Goal: Task Accomplishment & Management: Use online tool/utility

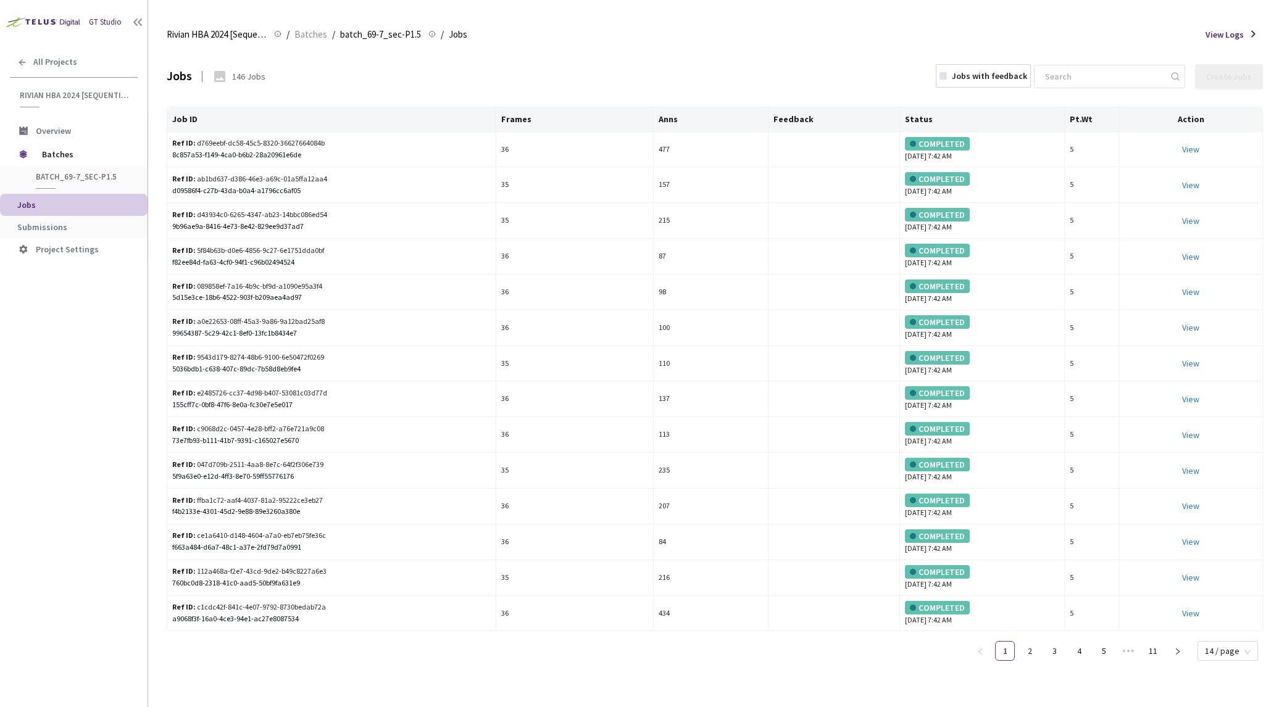
click at [697, 51] on div "Jobs 146 Jobs Jobs with feedback Create Jobs" at bounding box center [715, 76] width 1096 height 54
click at [786, 29] on div "Rivian HBA 2024 [Sequential] Rivian HBA 2024 [Sequential] / Batches / batch_69-…" at bounding box center [715, 35] width 1096 height 30
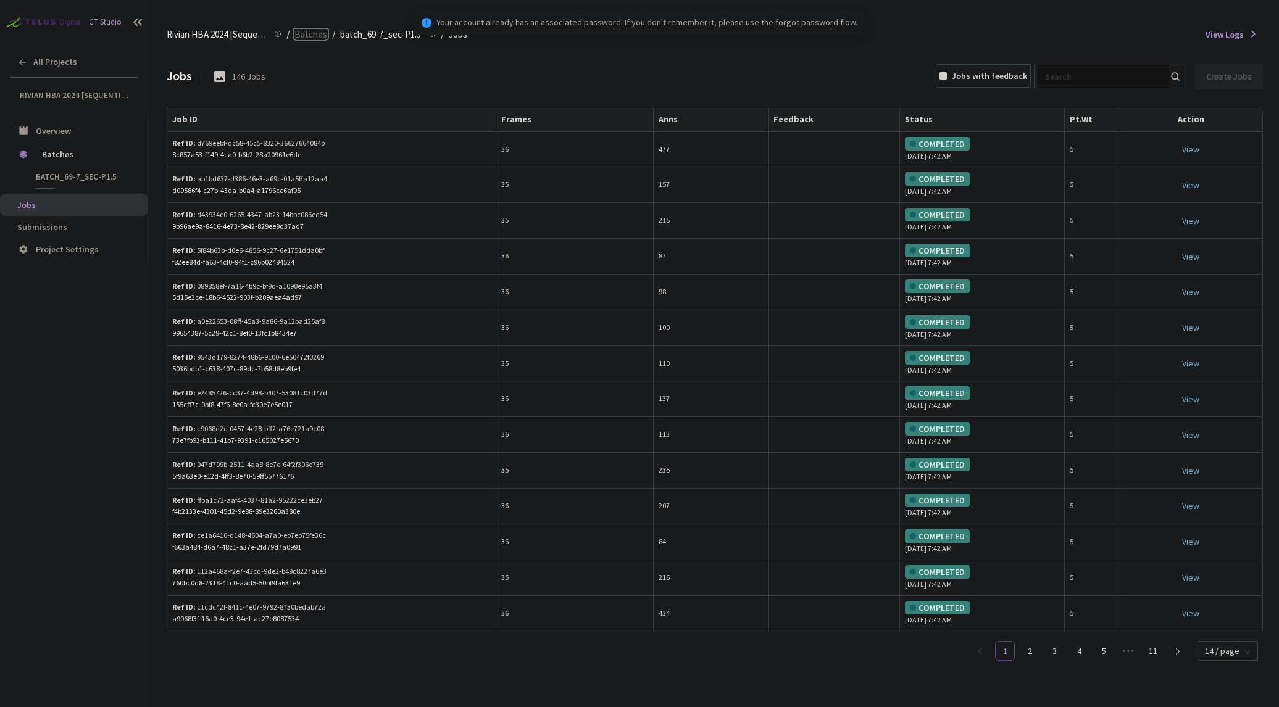
click at [318, 28] on span "Batches" at bounding box center [310, 34] width 33 height 15
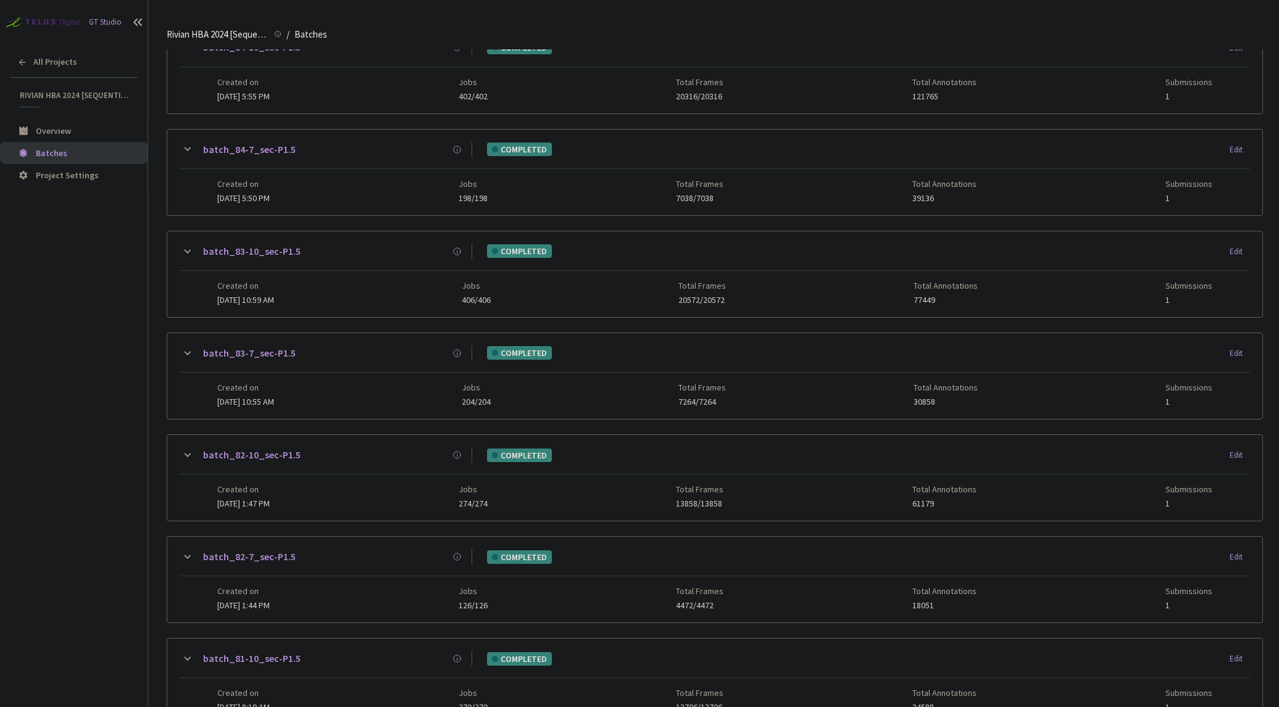
scroll to position [857, 0]
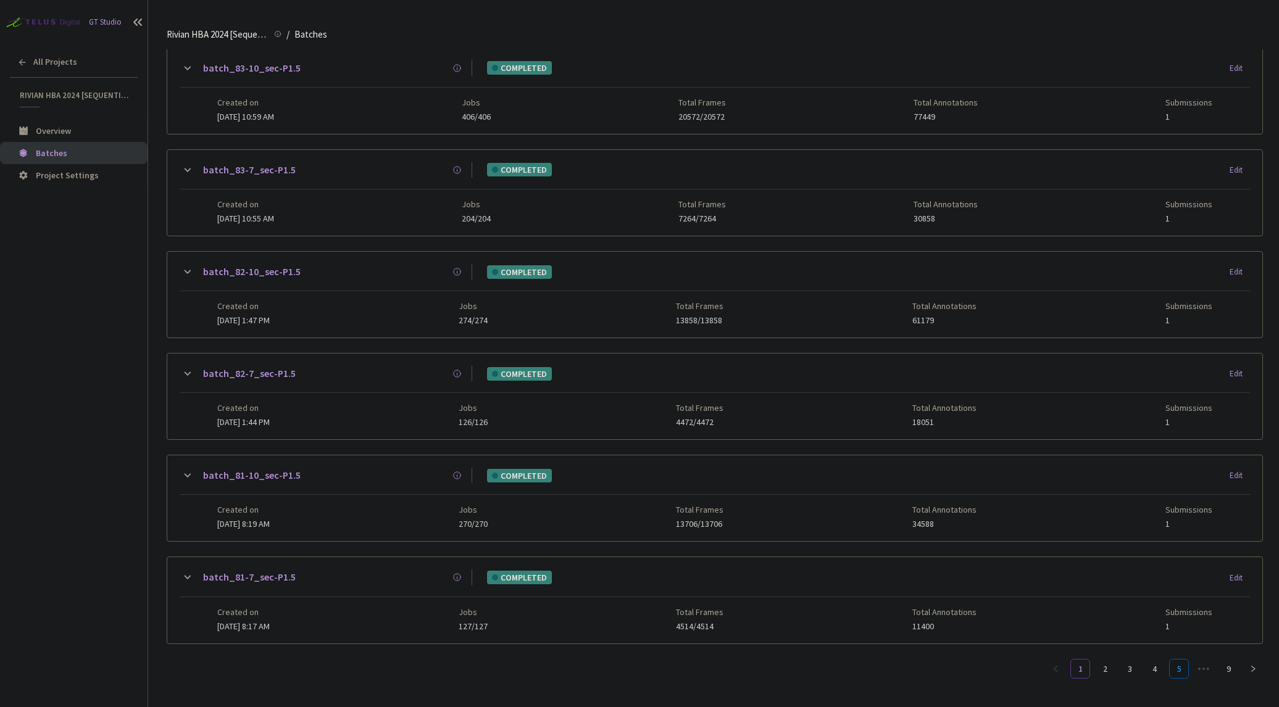
click at [1172, 660] on link "5" at bounding box center [1179, 669] width 19 height 19
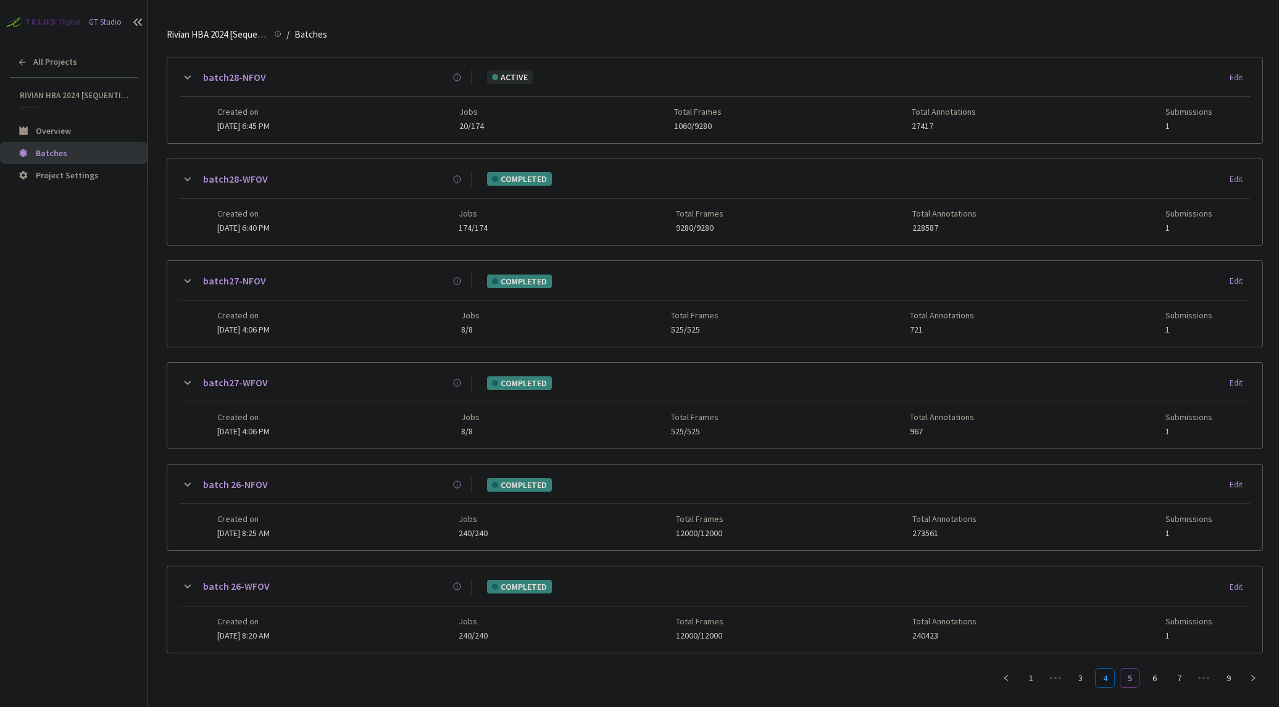
click at [1100, 674] on link "4" at bounding box center [1105, 678] width 19 height 19
click at [1097, 674] on link "3" at bounding box center [1105, 678] width 19 height 19
click at [1149, 670] on link "4" at bounding box center [1154, 678] width 19 height 19
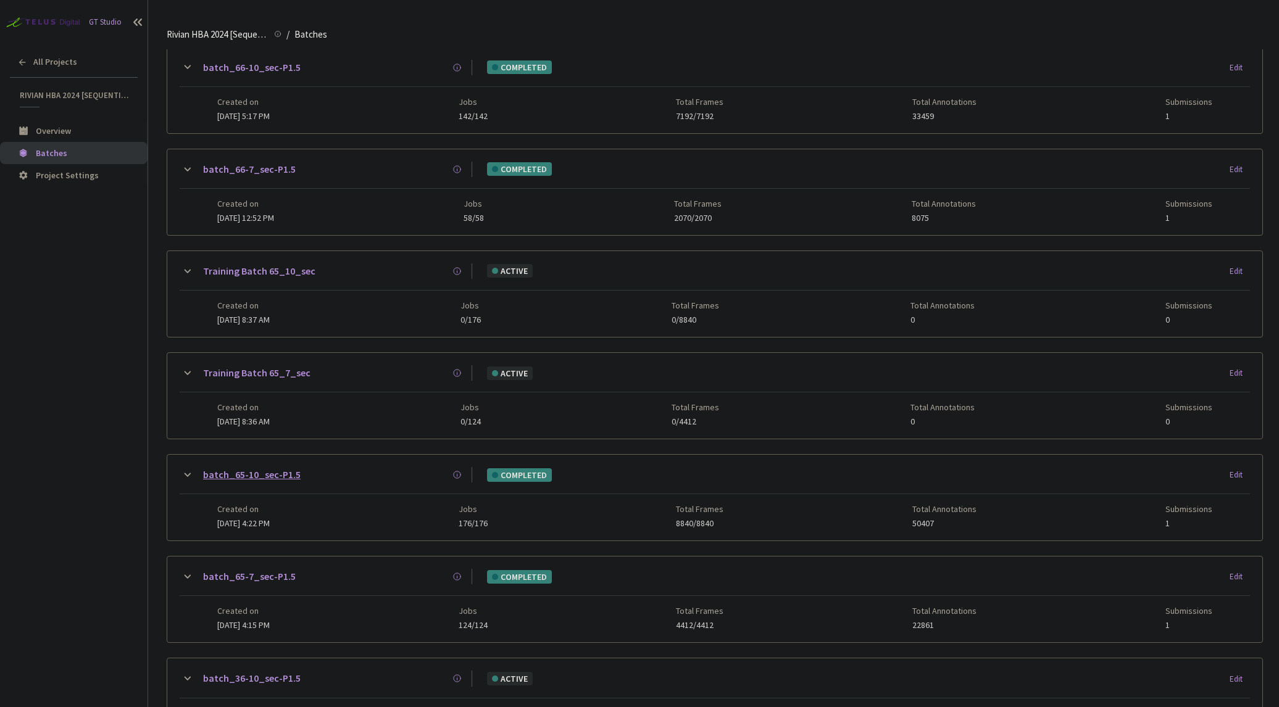
scroll to position [62, 0]
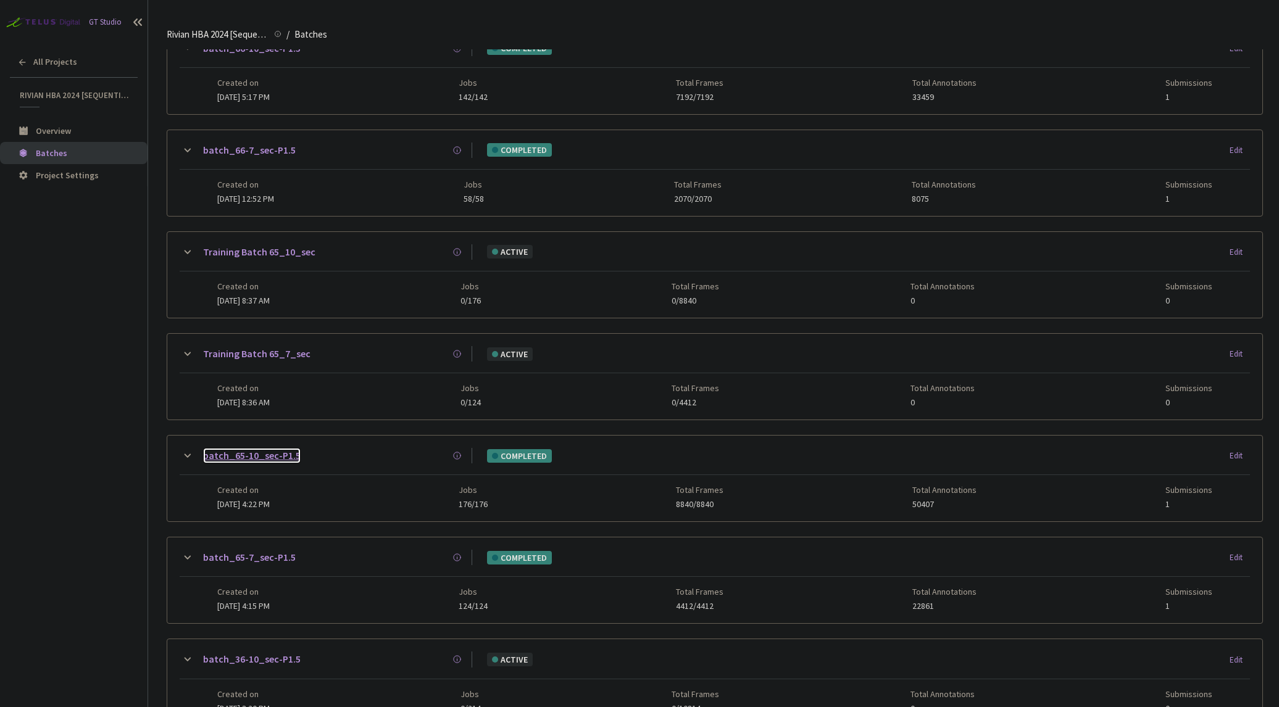
click at [281, 452] on link "batch_65-10_sec-P1.5" at bounding box center [252, 455] width 98 height 15
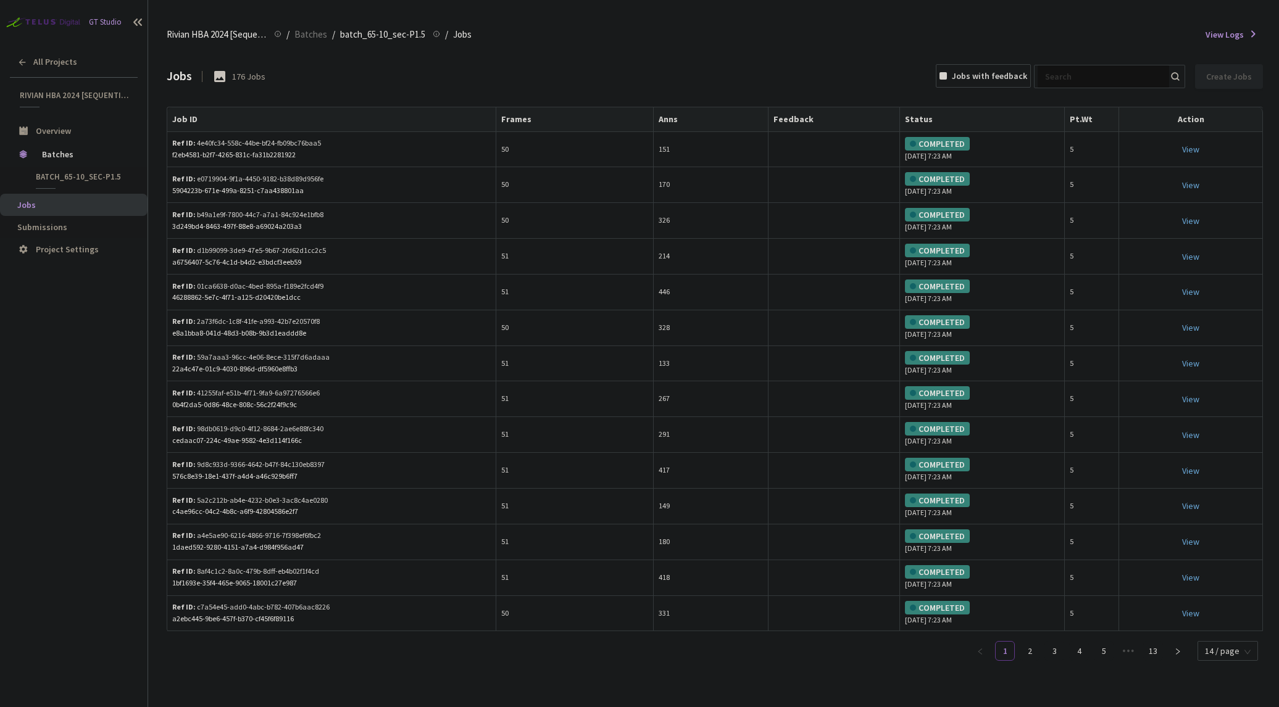
drag, startPoint x: 107, startPoint y: 396, endPoint x: 130, endPoint y: 383, distance: 25.7
click at [107, 396] on div "GT Studio All Projects Rivian HBA 2024 [Sequential] Rivian HBA 2024 [Sequential…" at bounding box center [74, 332] width 148 height 665
click at [1078, 67] on input at bounding box center [1103, 76] width 131 height 22
paste input "247f04c8-a1e2-40c5-b554-5d47b3af431e"
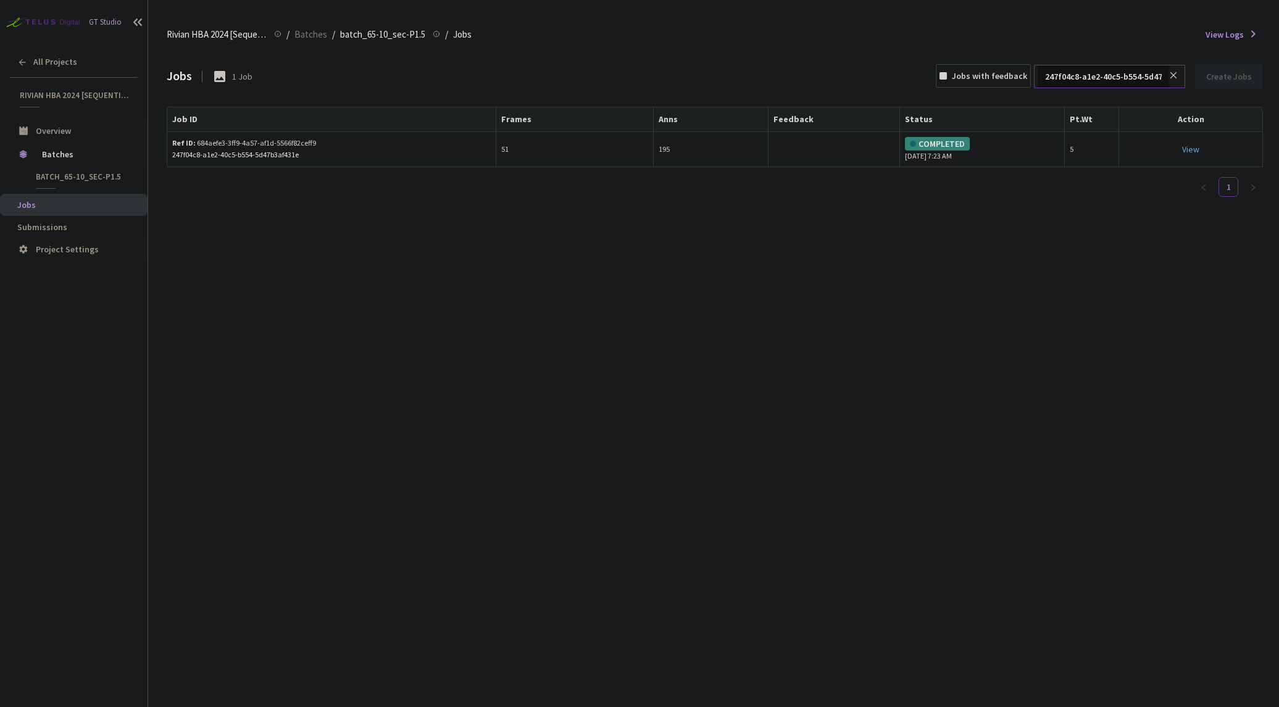
scroll to position [0, 48]
type input "247f04c8-a1e2-40c5-b554-5d47b3af431e"
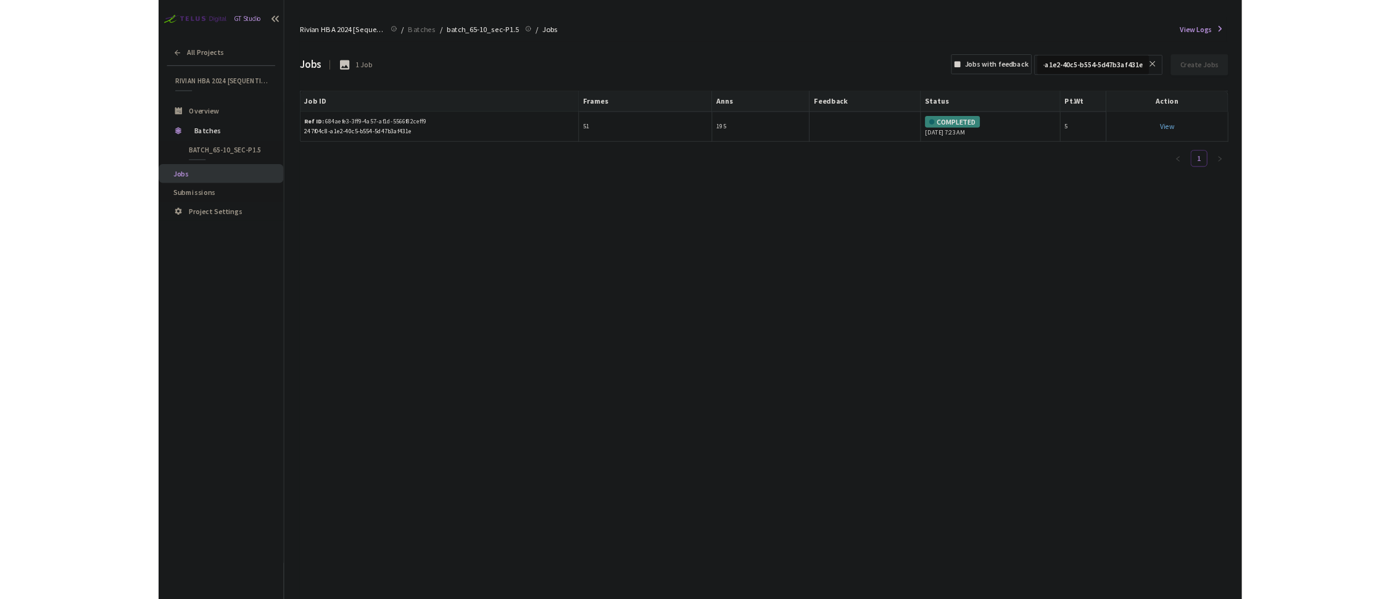
scroll to position [0, 0]
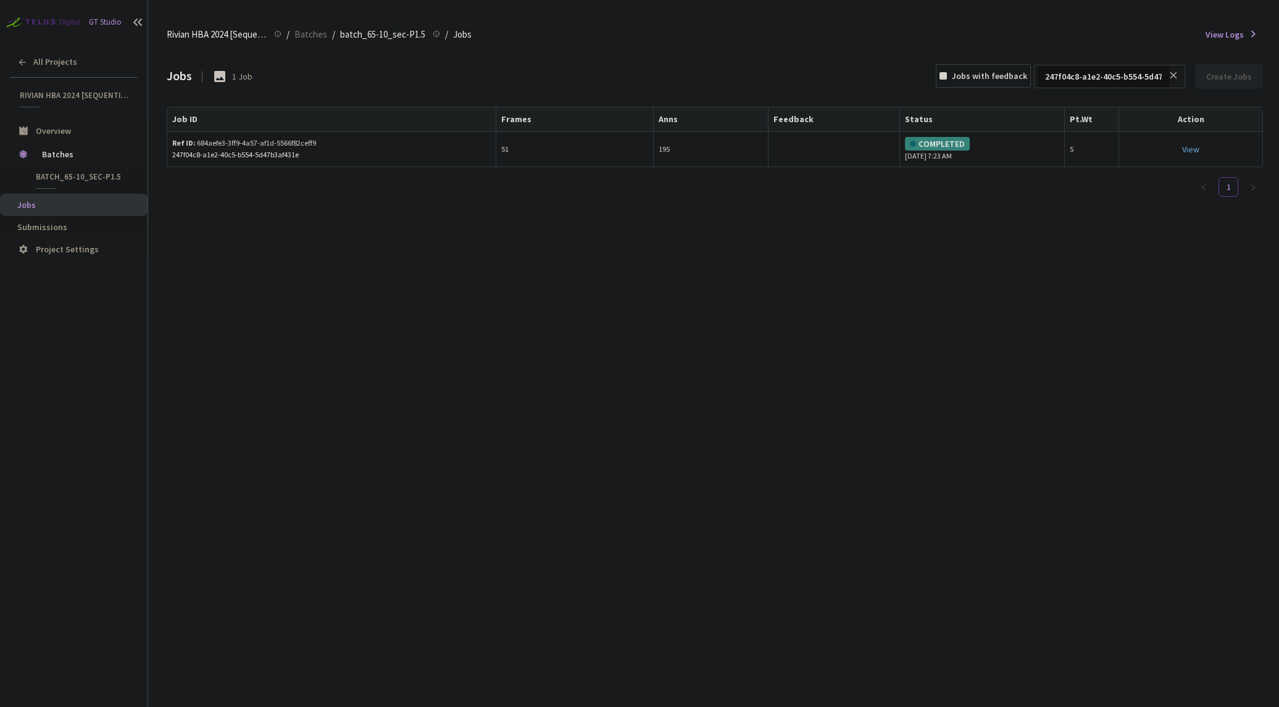
click at [283, 169] on div "Job ID Frames Anns Feedback Status Pt.Wt Action Ref ID: 684aefe3-3ff9-4a57-af1d…" at bounding box center [715, 157] width 1096 height 101
click at [1197, 151] on link "View This will only let you view the job and not perform the labelling task." at bounding box center [1190, 149] width 17 height 11
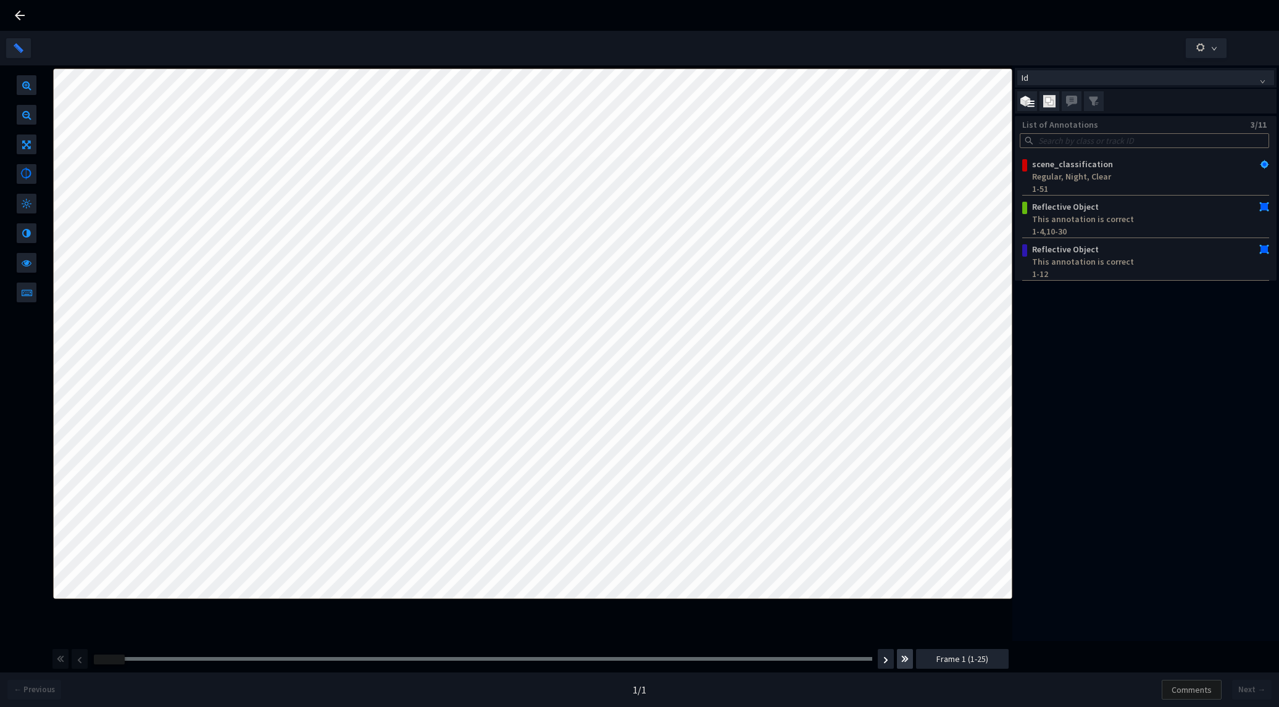
click at [907, 664] on img "button" at bounding box center [904, 659] width 7 height 15
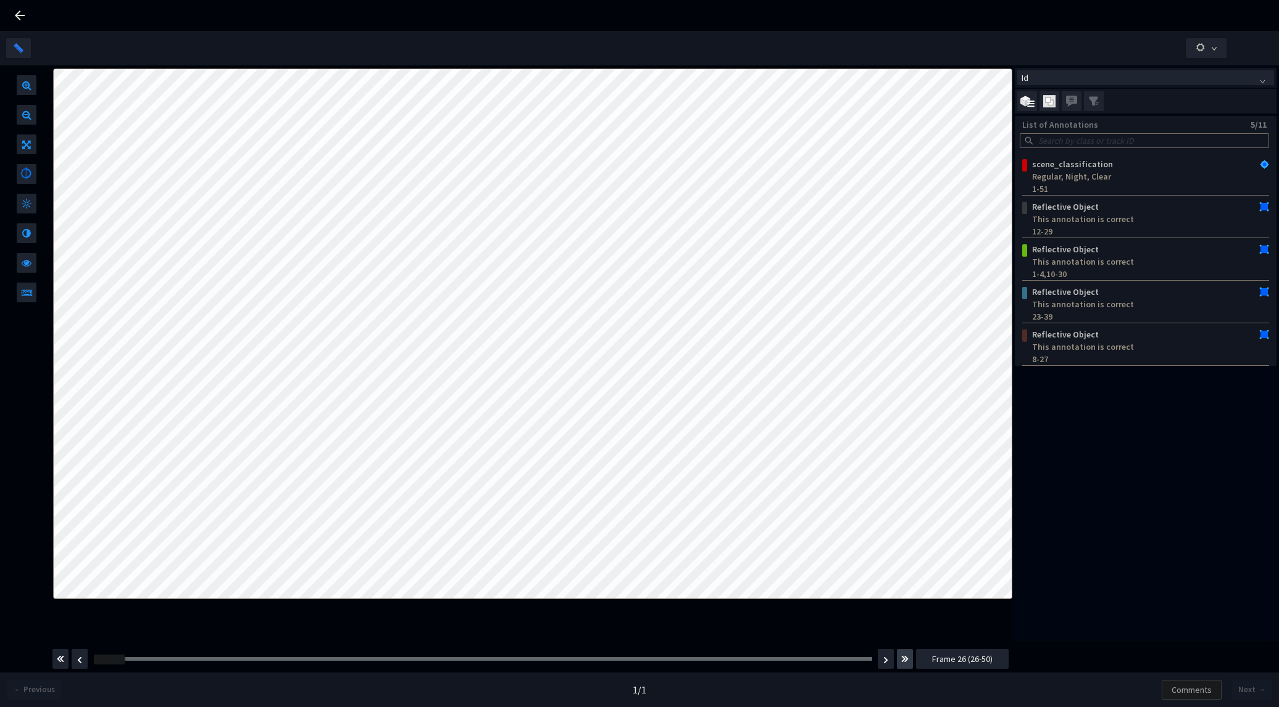
click at [907, 664] on img "button" at bounding box center [904, 659] width 7 height 15
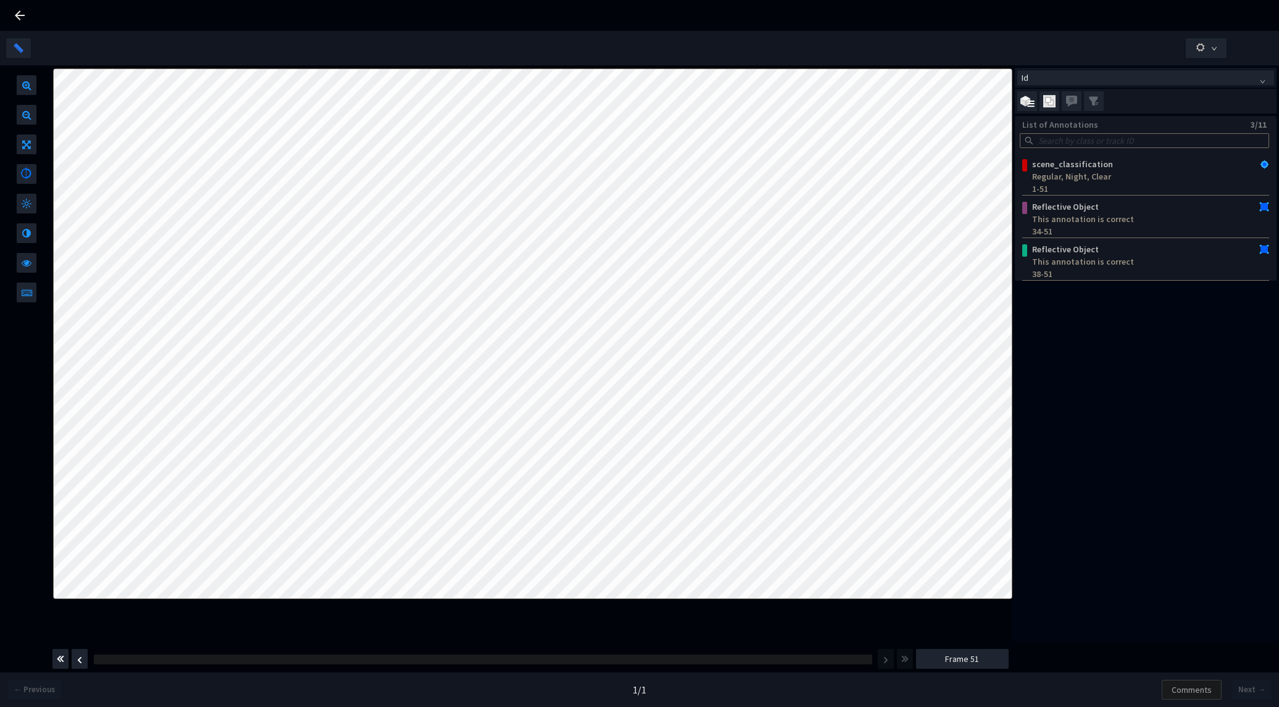
click at [88, 655] on div "Frame : 51 Frame 51" at bounding box center [530, 659] width 959 height 35
click at [88, 655] on button "button" at bounding box center [80, 659] width 16 height 20
click at [86, 655] on button "button" at bounding box center [80, 659] width 16 height 20
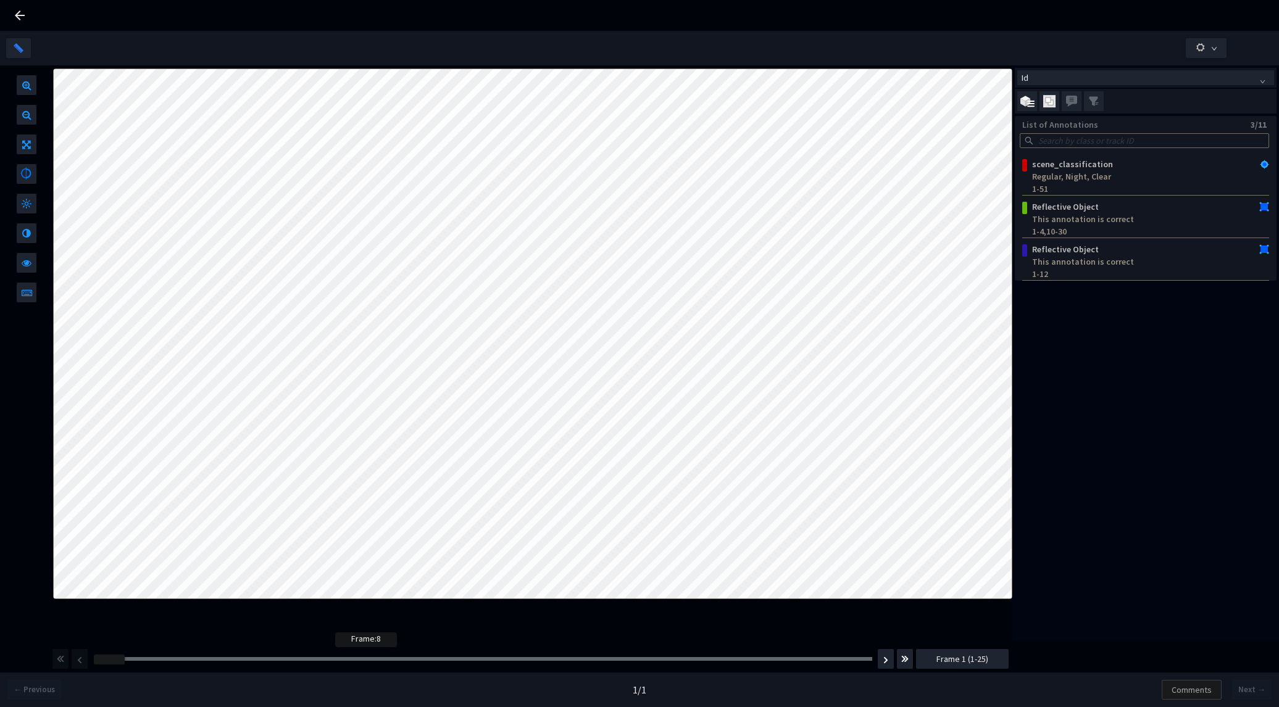
click at [339, 659] on div at bounding box center [483, 659] width 778 height 4
click at [83, 659] on div "Frame : 1 Frame 2 (1-25)" at bounding box center [530, 659] width 959 height 35
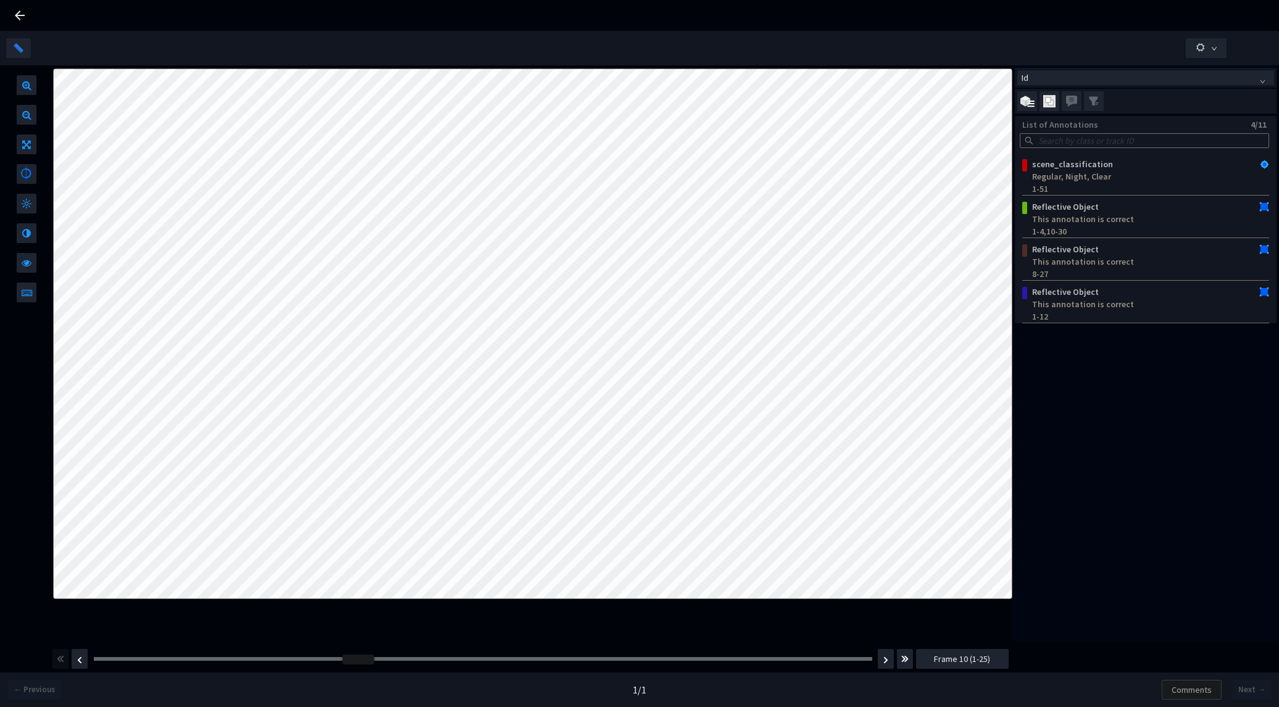
click at [369, 654] on div "Frame : 9" at bounding box center [482, 659] width 787 height 12
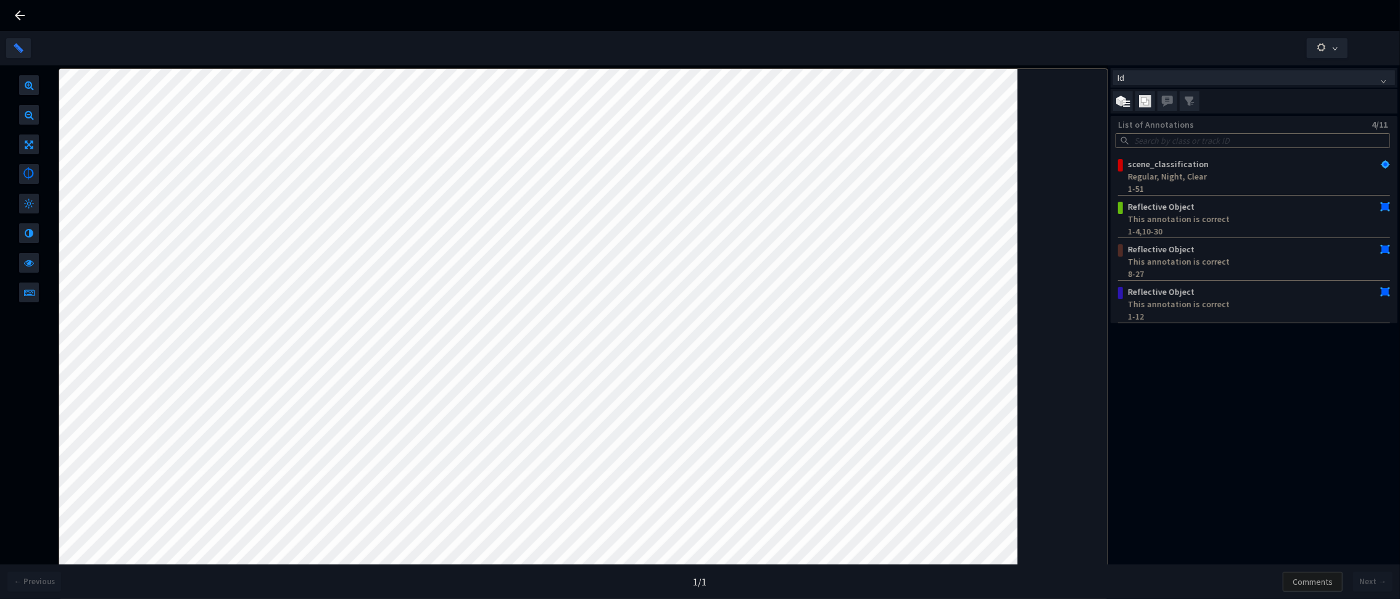
click at [20, 23] on div at bounding box center [19, 15] width 15 height 31
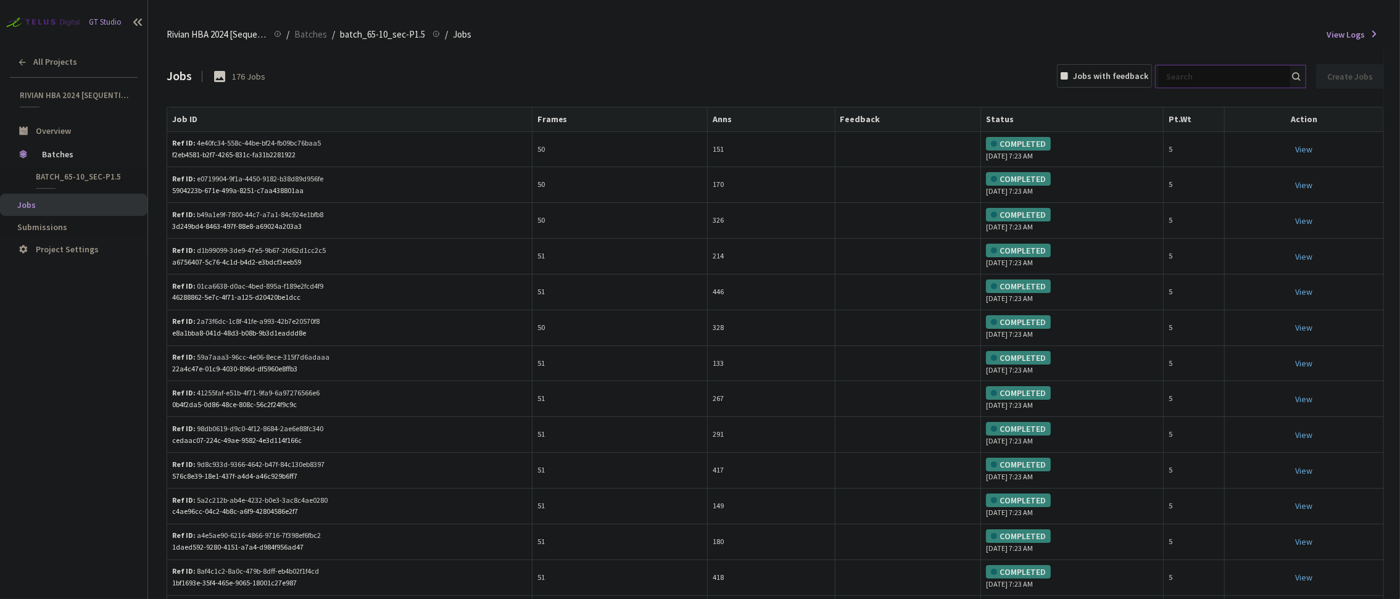
click at [1232, 67] on input at bounding box center [1224, 76] width 131 height 22
paste input "httpsjarvis.playment.ioprojects0b753e2f-93a1-48d0-8961-177f7069cbccbatches059bf…"
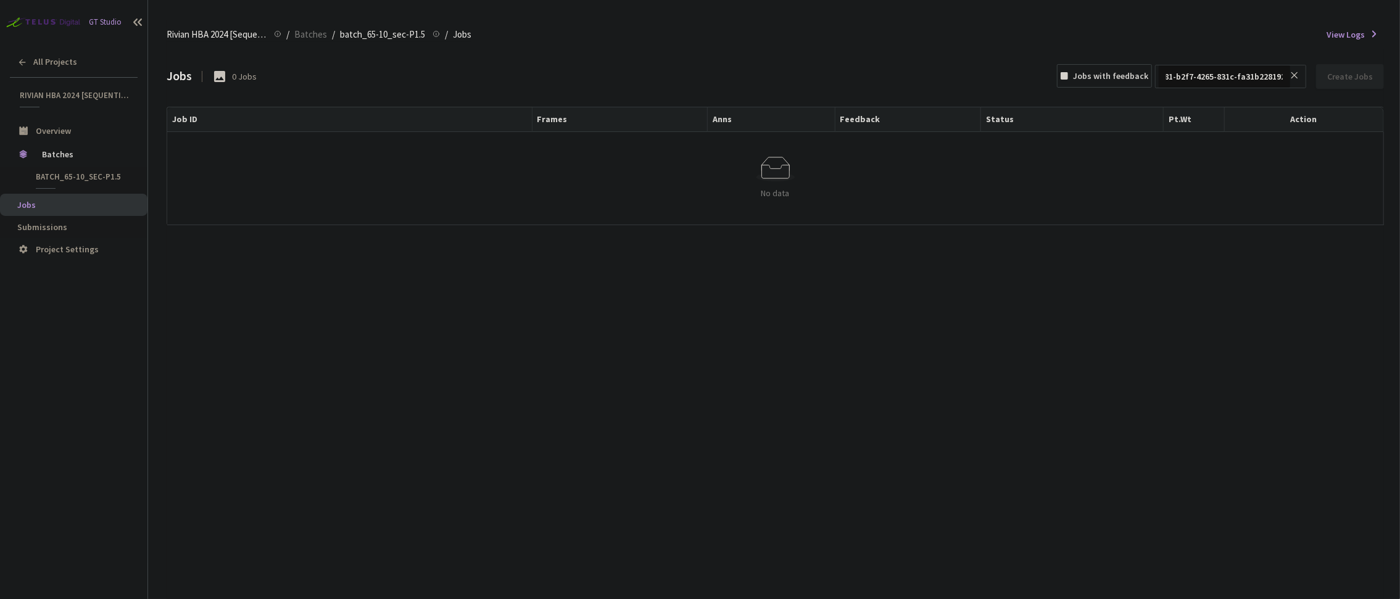
click at [465, 359] on div "Jobs 0 Jobs Jobs with feedback httpsjarvis.playment.ioprojects0b753e2f-93a1-48d…" at bounding box center [776, 324] width 1218 height 550
click at [1211, 80] on input "httpsjarvis.playment.ioprojects0b753e2f-93a1-48d0-8961-177f7069cbccbatches059bf…" at bounding box center [1224, 76] width 131 height 22
click at [1210, 83] on input "httpsjarvis.playment.ioprojects0b753e2f-93a1-48d0-8961-177f7069cbccbatches059bf…" at bounding box center [1224, 76] width 131 height 22
drag, startPoint x: 1241, startPoint y: 79, endPoint x: 1191, endPoint y: 75, distance: 50.2
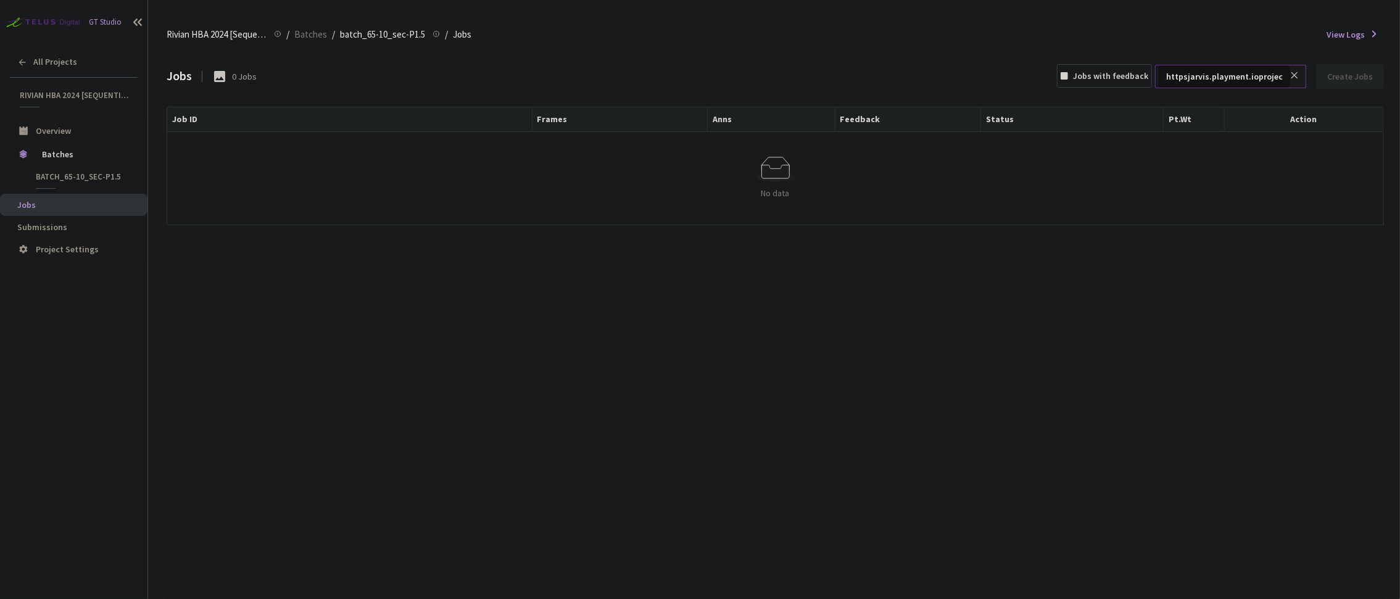
click at [1191, 74] on input "httpsjarvis.playment.ioprojects0b753e2f-93a1-48d0-8961-177f7069cbccbatches059bf…" at bounding box center [1224, 76] width 131 height 22
click at [1228, 75] on input "ment.ioprojects0b753e2f-93a1-48d0-8961-177f7069cbccbatches059bfd4b-7ce4-4b55-9f…" at bounding box center [1224, 76] width 131 height 22
paste input "247f04c8-a1e2-40c5-b554-5d47b3af431e"
type input "247f04c8-a1e2-40c5-b554-5d47b3af431e"
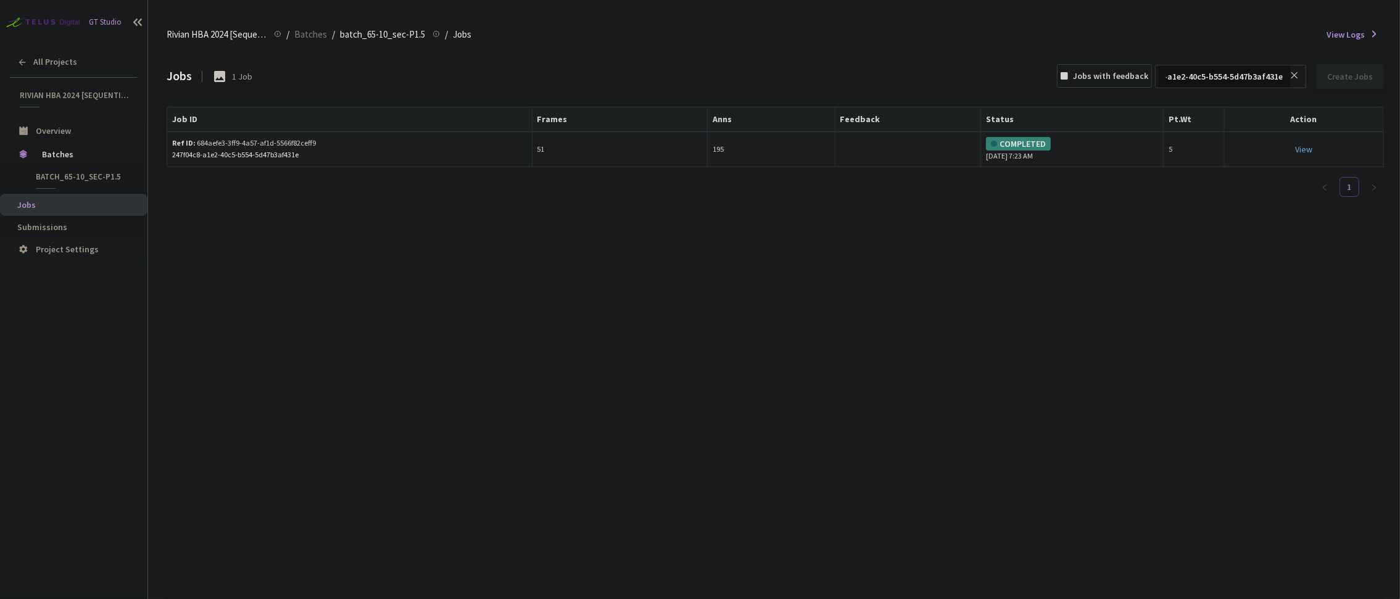
scroll to position [0, 0]
click at [277, 150] on div "247f04c8-a1e2-40c5-b554-5d47b3af431e" at bounding box center [349, 155] width 355 height 12
click at [655, 227] on div "Jobs 1 Job Jobs with feedback 247f04c8-a1e2-40c5-b554-5d47b3af431e Create Jobs …" at bounding box center [776, 324] width 1218 height 550
click at [267, 143] on div "Ref ID: 684aefe3-3ff9-4a57-af1d-5566f82ceff9" at bounding box center [251, 144] width 158 height 12
click at [1278, 149] on div "View" at bounding box center [1304, 150] width 149 height 14
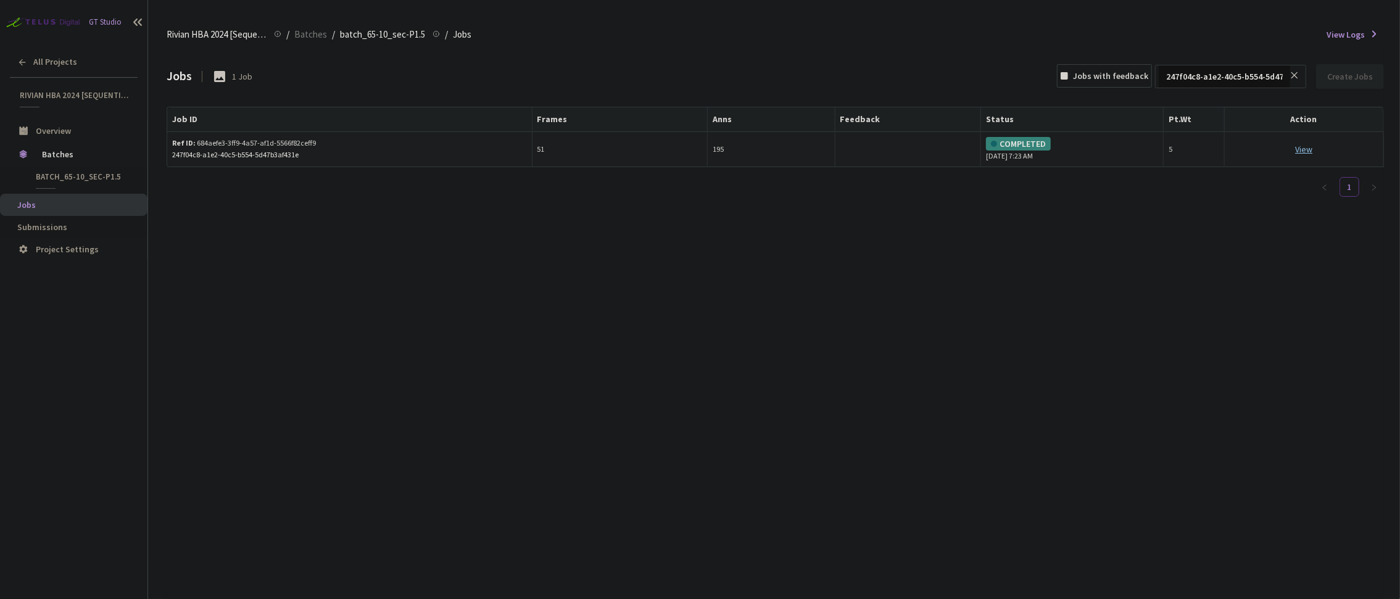
click at [1278, 149] on link "View This will only let you view the job and not perform the labelling task." at bounding box center [1304, 149] width 17 height 11
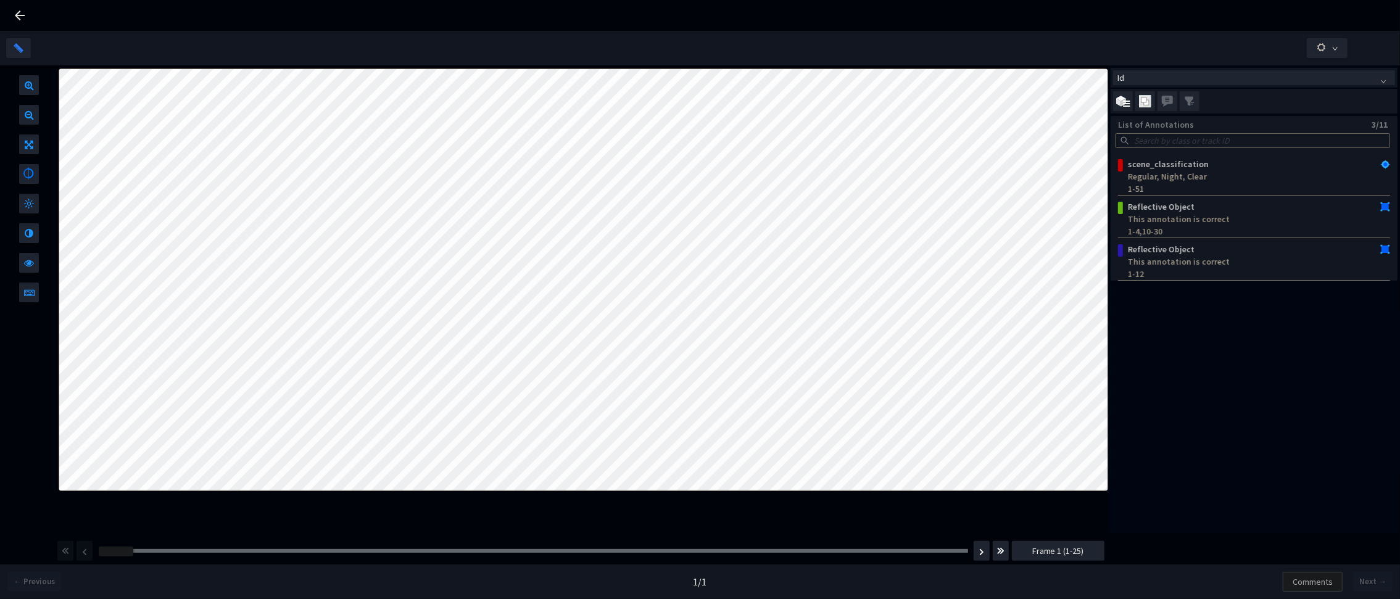
click at [379, 556] on div "Frame : 20" at bounding box center [533, 551] width 878 height 12
click at [379, 554] on div "Frame : 20" at bounding box center [533, 551] width 878 height 12
click at [381, 551] on div at bounding box center [534, 551] width 870 height 4
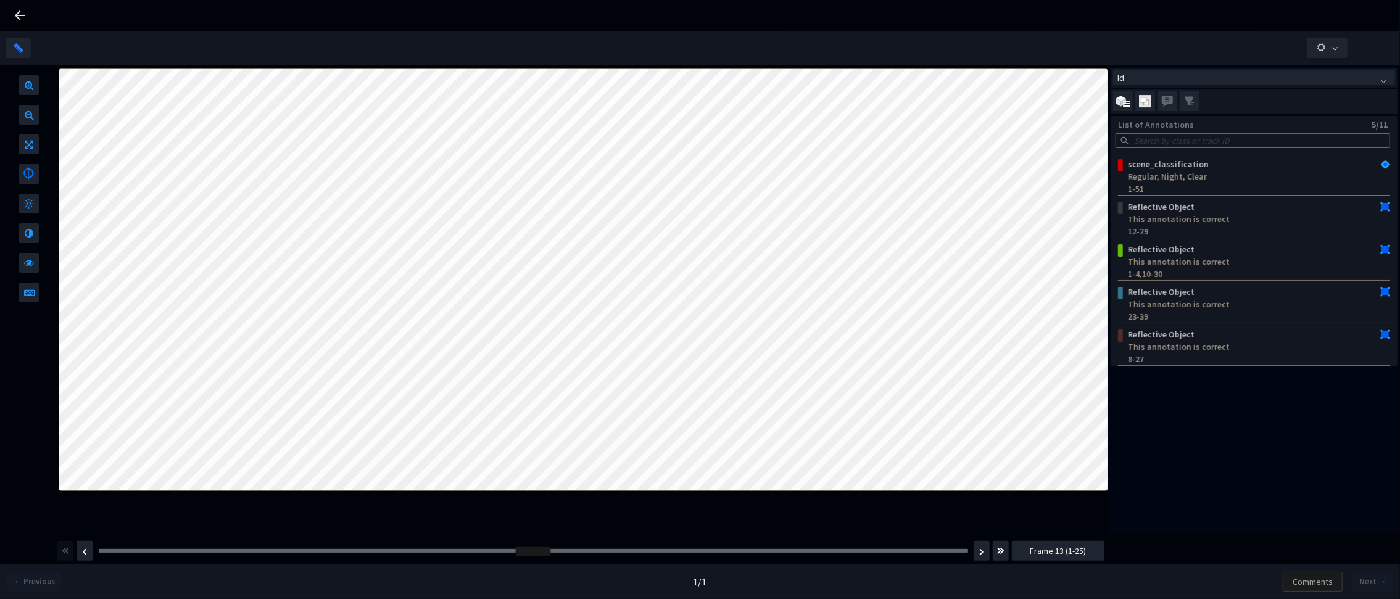
drag, startPoint x: 433, startPoint y: 551, endPoint x: 496, endPoint y: 550, distance: 62.4
click at [496, 550] on div "Frame : 12" at bounding box center [534, 551] width 870 height 4
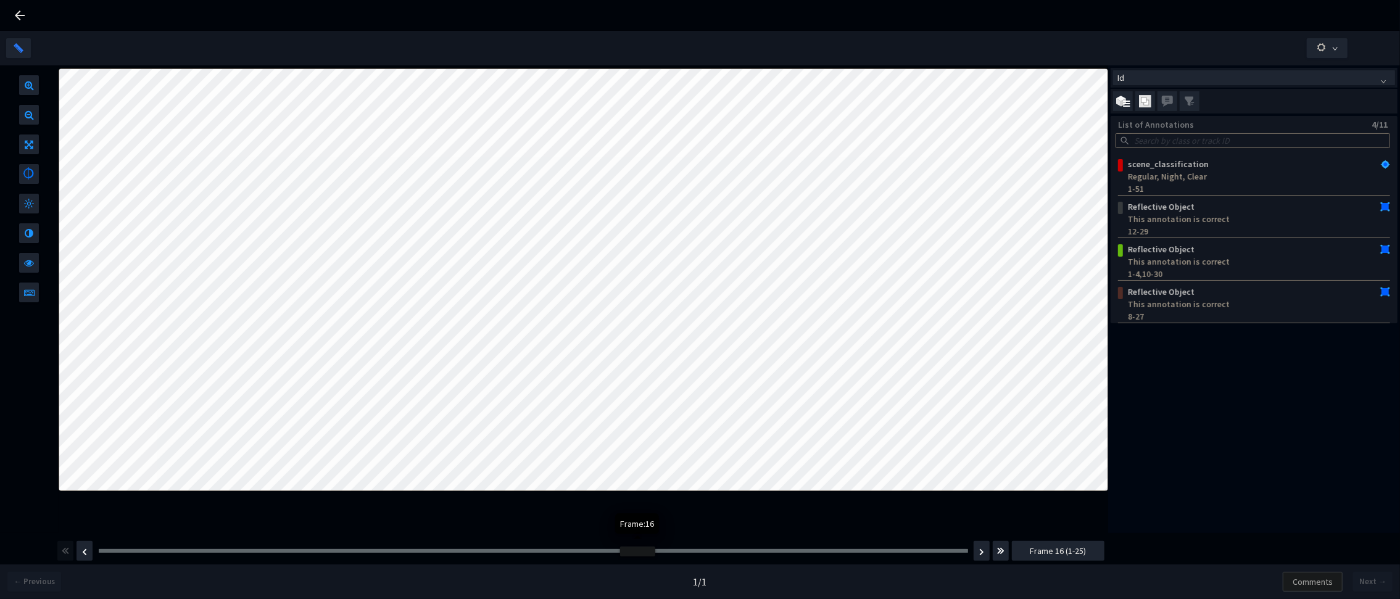
click at [586, 550] on div "Frame : 15" at bounding box center [534, 551] width 870 height 4
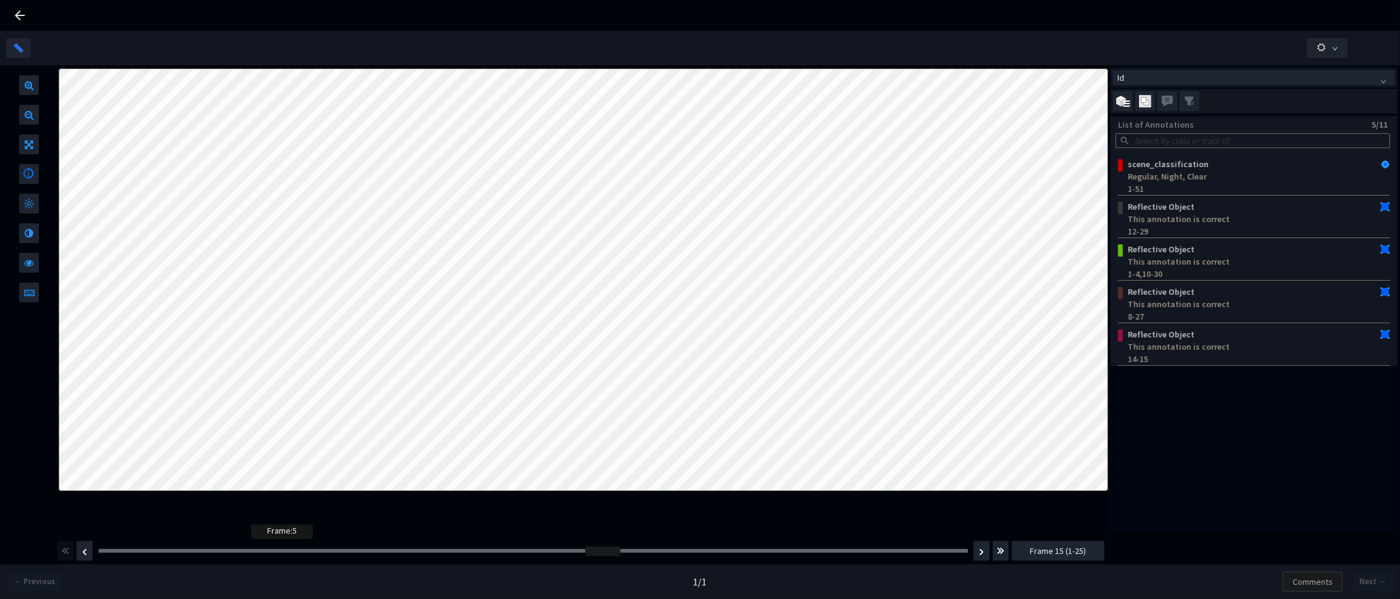
click at [256, 549] on div at bounding box center [534, 551] width 870 height 4
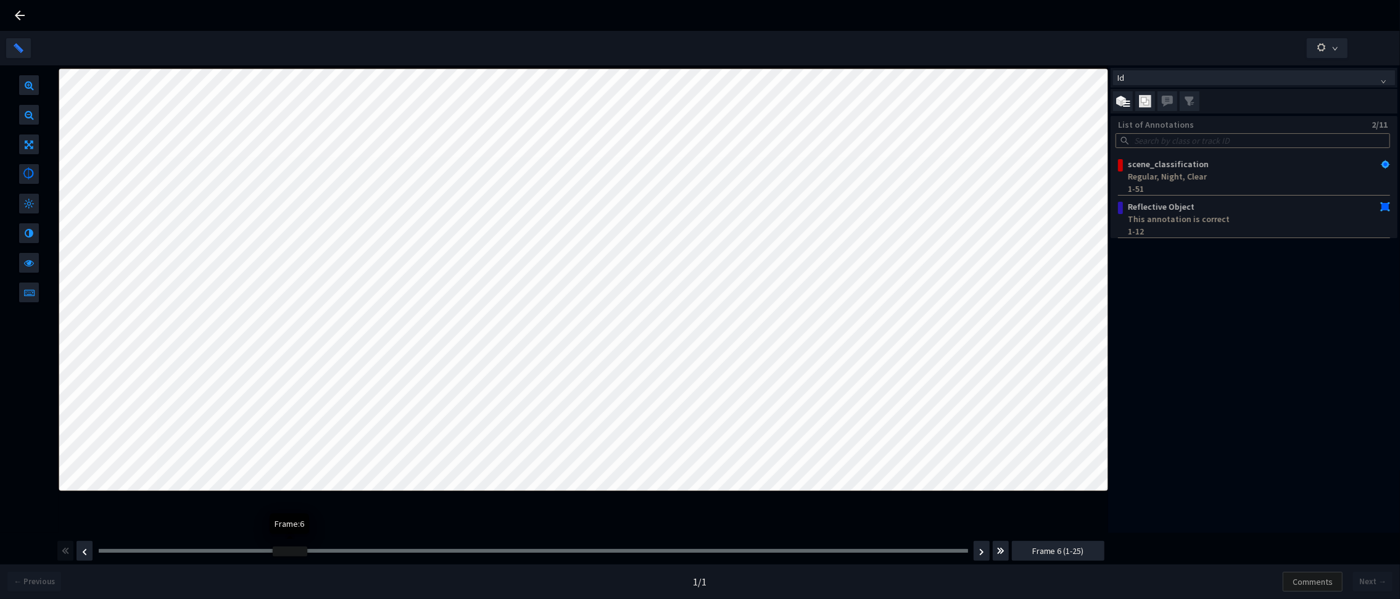
drag, startPoint x: 254, startPoint y: 550, endPoint x: 285, endPoint y: 550, distance: 30.9
click at [285, 550] on div at bounding box center [290, 552] width 35 height 10
